Goal: Task Accomplishment & Management: Manage account settings

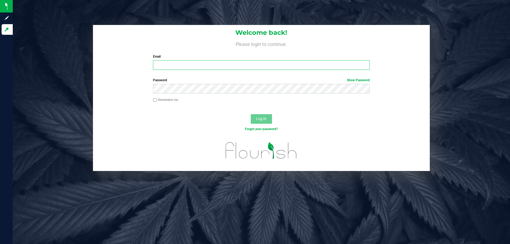
click at [182, 67] on input "Email" at bounding box center [261, 65] width 216 height 10
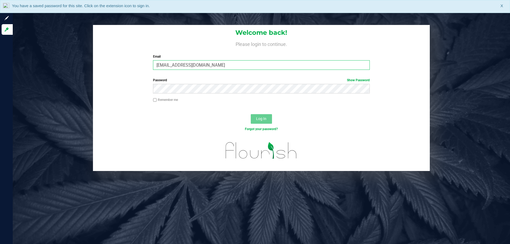
type input "[EMAIL_ADDRESS][DOMAIN_NAME]"
click at [251, 114] on button "Log In" at bounding box center [261, 119] width 21 height 10
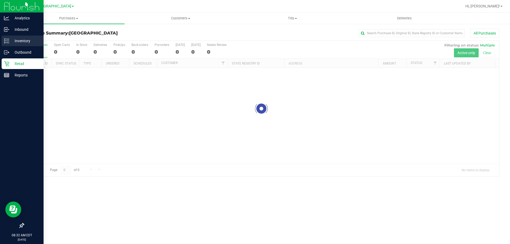
click at [9, 40] on icon at bounding box center [6, 40] width 5 height 5
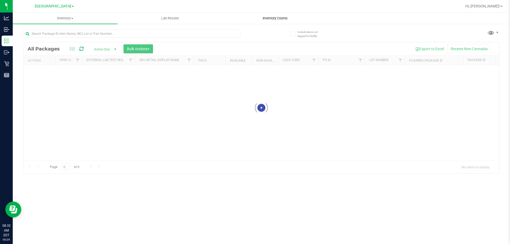
click at [261, 20] on span "Inventory Counts" at bounding box center [274, 18] width 39 height 5
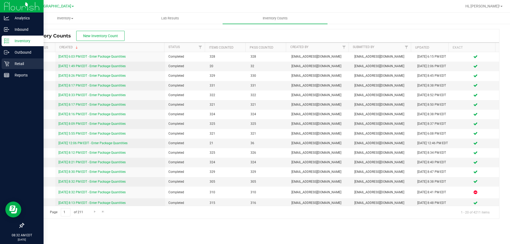
click at [14, 63] on p "Retail" at bounding box center [25, 64] width 32 height 6
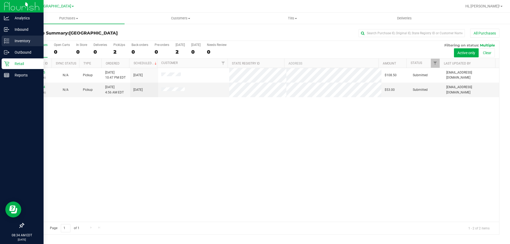
click at [8, 40] on icon at bounding box center [6, 40] width 5 height 5
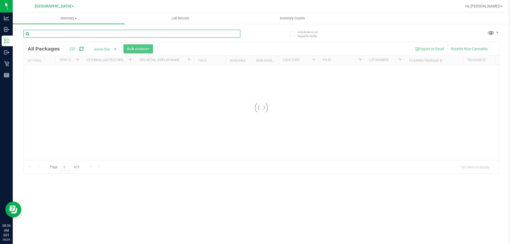
click at [78, 36] on input "text" at bounding box center [131, 34] width 217 height 8
type input ".3g"
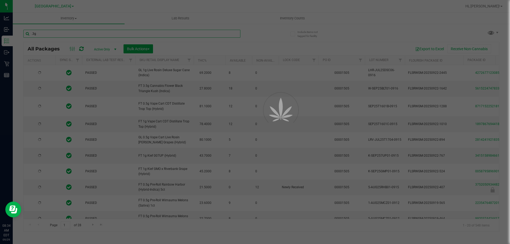
type input "2026-03-16"
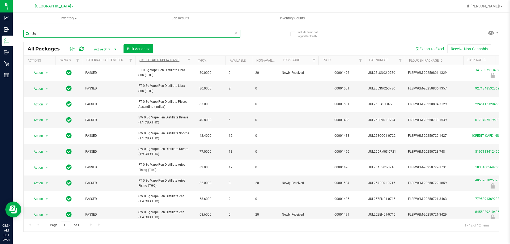
type input ".3g"
click at [150, 60] on link "Sku Retail Display Name" at bounding box center [159, 60] width 40 height 4
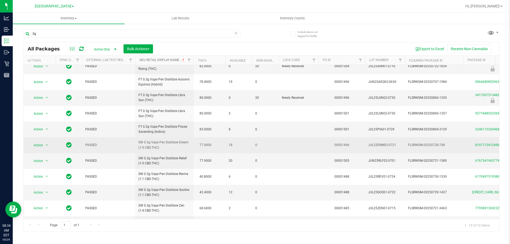
scroll to position [13, 0]
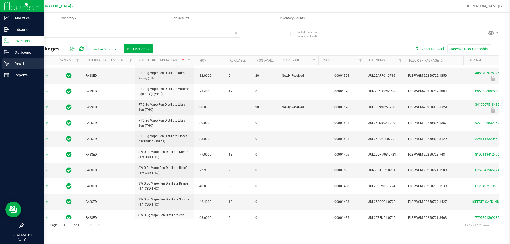
click at [6, 69] on link "Retail" at bounding box center [22, 63] width 44 height 11
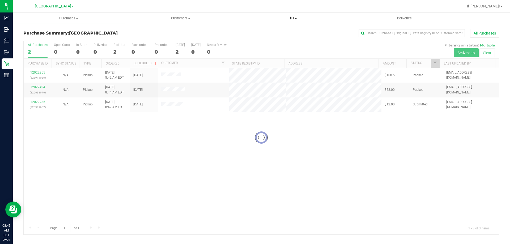
click at [293, 17] on span "Tills" at bounding box center [291, 18] width 111 height 5
click at [252, 31] on span "Manage tills" at bounding box center [254, 32] width 36 height 5
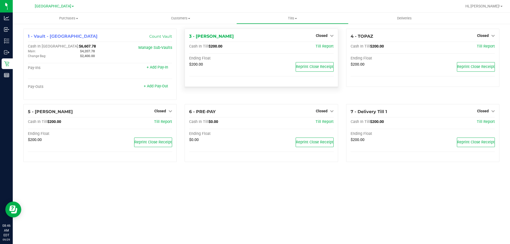
click at [311, 30] on div "3 - ELAINE-KIM Closed Open Till Cash In Till $200.00 Till Report Ending Float $…" at bounding box center [260, 58] width 153 height 58
click at [321, 35] on span "Closed" at bounding box center [322, 35] width 12 height 4
click at [314, 46] on link "Open Till" at bounding box center [321, 47] width 14 height 4
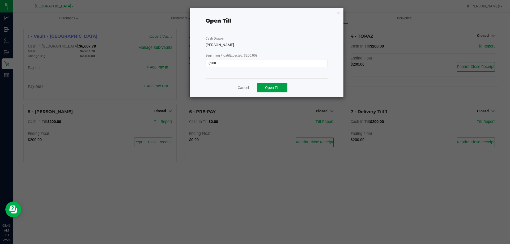
click at [278, 84] on button "Open Till" at bounding box center [272, 88] width 31 height 10
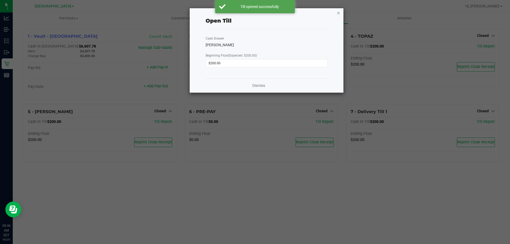
click at [336, 13] on icon "button" at bounding box center [338, 13] width 4 height 6
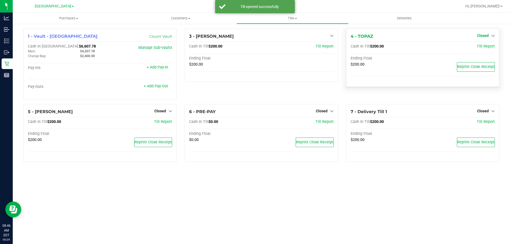
click at [491, 34] on icon at bounding box center [493, 36] width 4 height 4
click at [482, 47] on link "Open Till" at bounding box center [482, 47] width 14 height 4
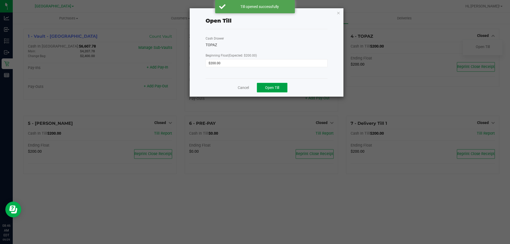
click at [279, 88] on span "Open Till" at bounding box center [272, 87] width 14 height 4
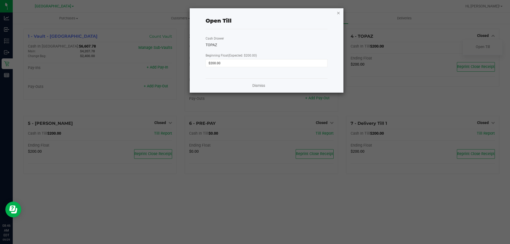
click at [339, 12] on icon "button" at bounding box center [338, 13] width 4 height 6
